Goal: Find specific page/section: Find specific page/section

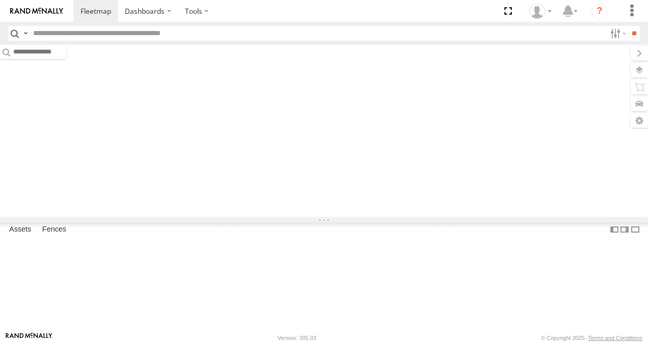
click at [121, 32] on input "text" at bounding box center [317, 33] width 577 height 15
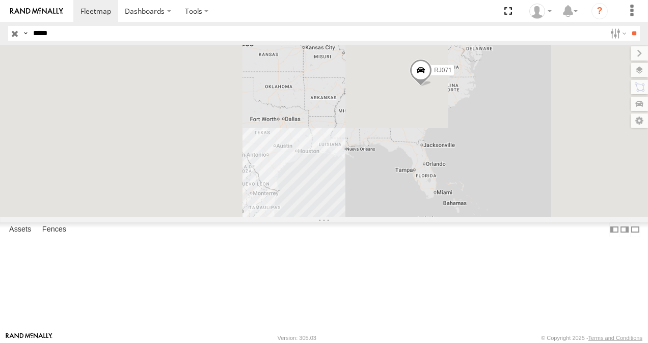
type input "*****"
click at [628, 26] on input "**" at bounding box center [634, 33] width 12 height 15
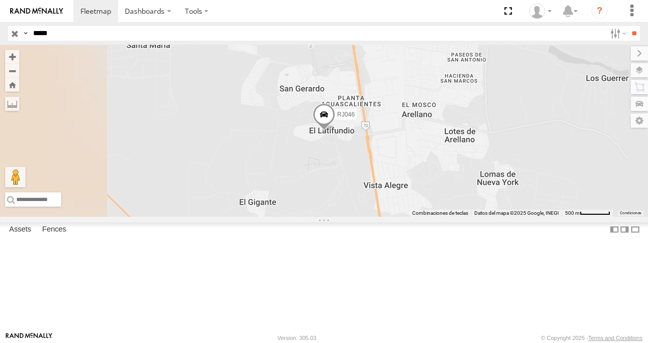
click at [0, 0] on div at bounding box center [0, 0] width 0 height 0
